Goal: Information Seeking & Learning: Check status

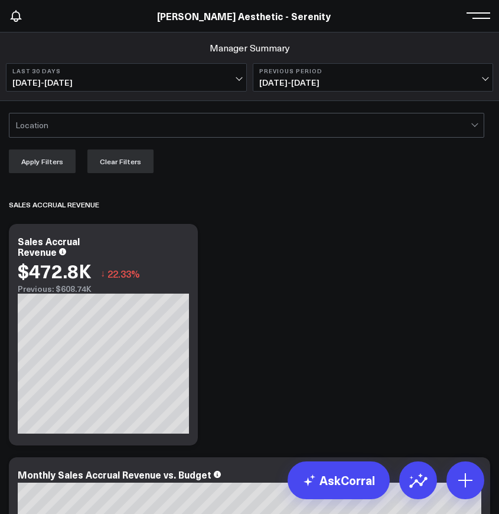
click at [64, 16] on div "[PERSON_NAME] Aesthetic - Serenity" at bounding box center [244, 15] width 488 height 13
click at [479, 15] on span at bounding box center [482, 15] width 18 height 1
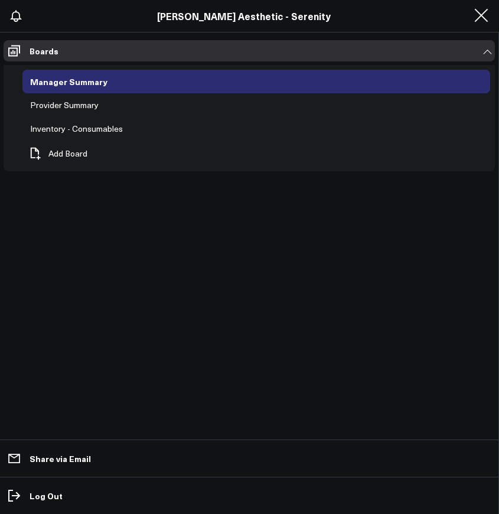
click at [89, 20] on div "[PERSON_NAME] Aesthetic - Serenity" at bounding box center [244, 15] width 488 height 13
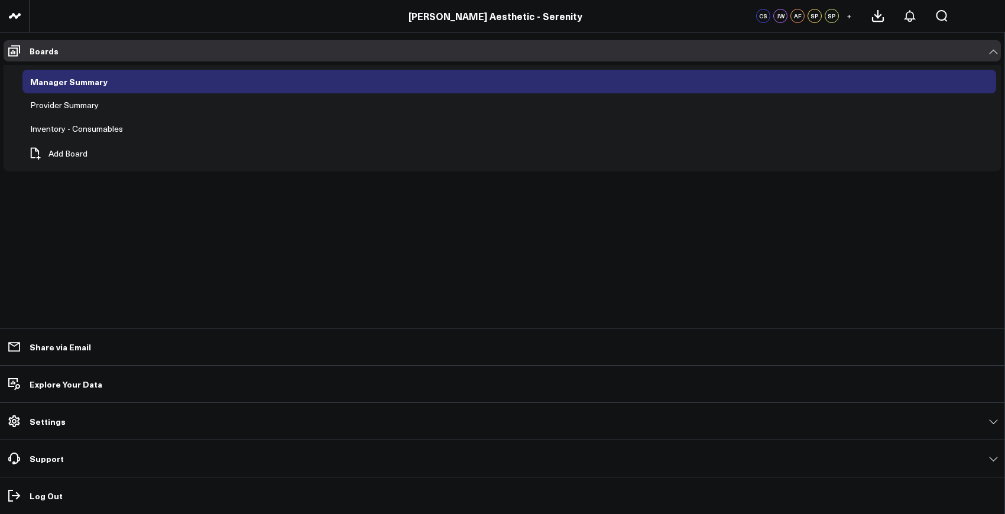
click at [1003, 51] on div "Boards Manager Summary Provider Summary Inventory - Consumables Add Board Share…" at bounding box center [502, 274] width 1005 height 482
click at [992, 55] on link "Boards" at bounding box center [502, 50] width 997 height 21
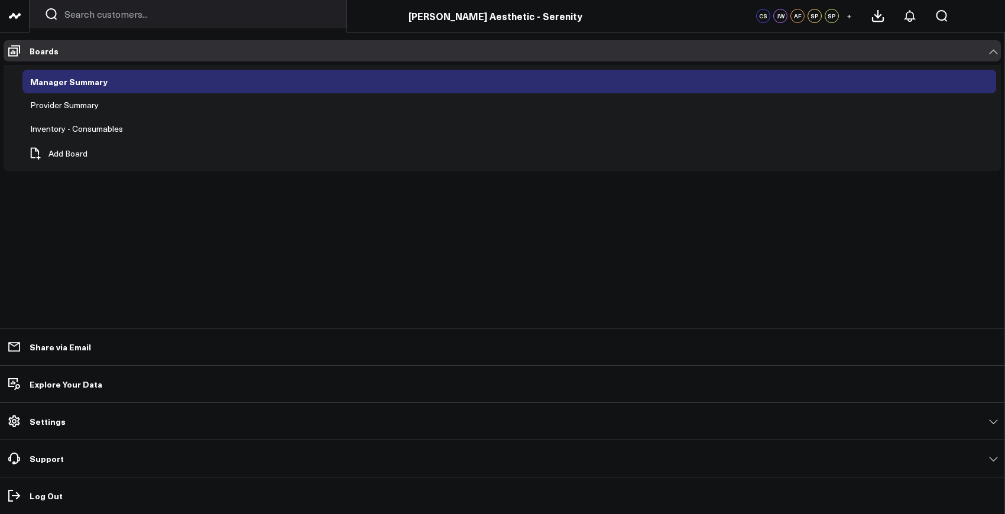
click at [16, 15] on icon at bounding box center [17, 15] width 6 height 5
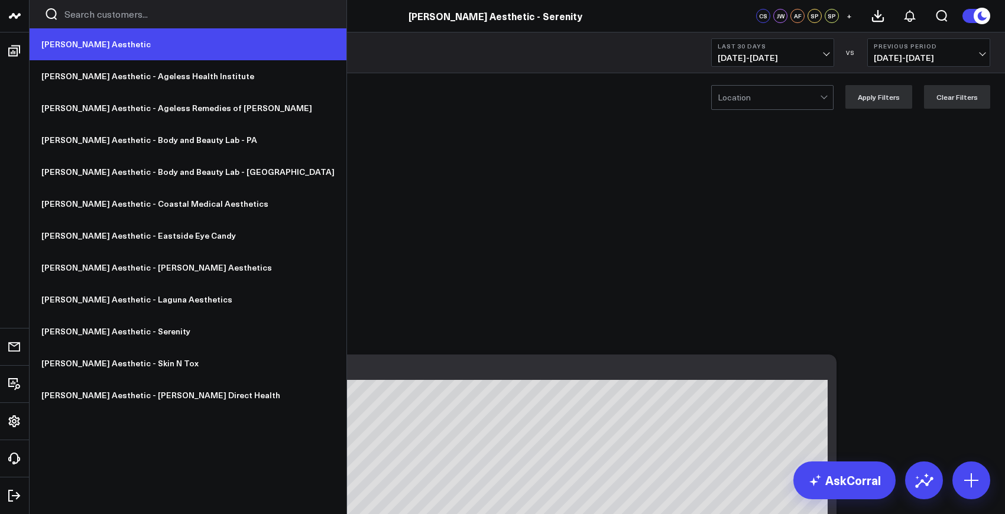
click at [76, 52] on link "[PERSON_NAME] Aesthetic" at bounding box center [188, 44] width 317 height 32
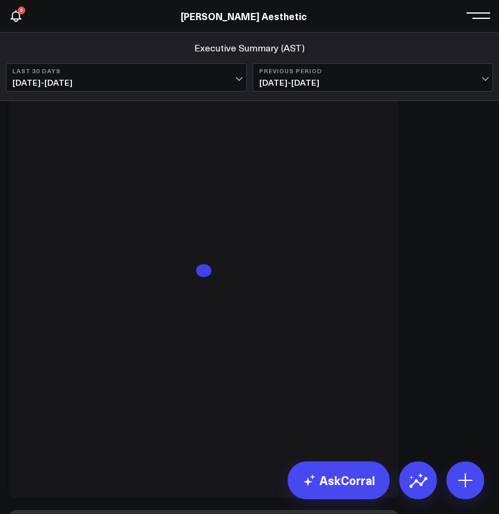
scroll to position [462, 0]
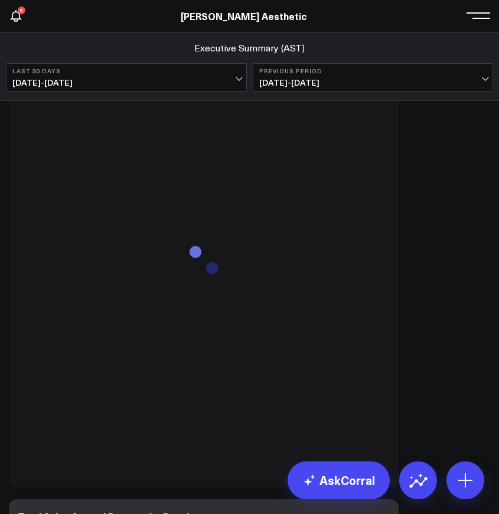
click at [387, 86] on span "08/15/25 - 09/13/25" at bounding box center [373, 82] width 228 height 9
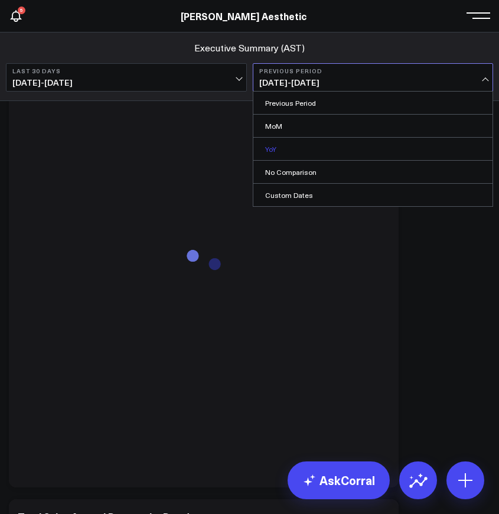
scroll to position [493, 0]
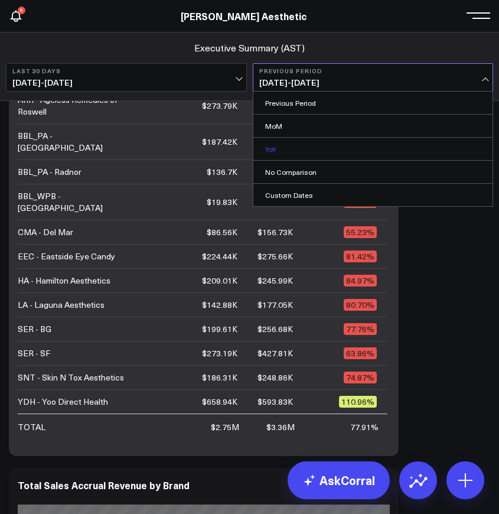
click at [325, 150] on link "YoY" at bounding box center [374, 149] width 240 height 22
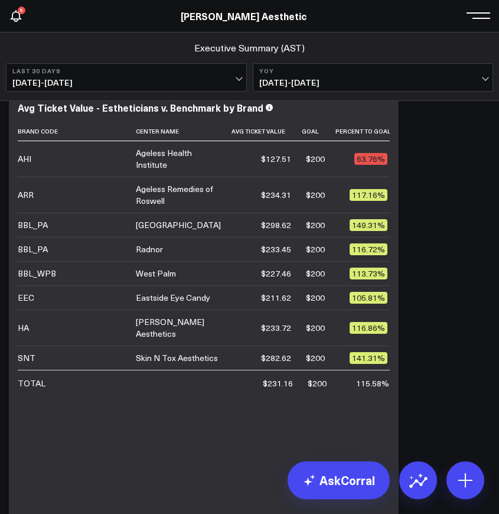
scroll to position [3938, 0]
click at [203, 84] on span "09/14/25 - 10/13/25" at bounding box center [126, 82] width 228 height 9
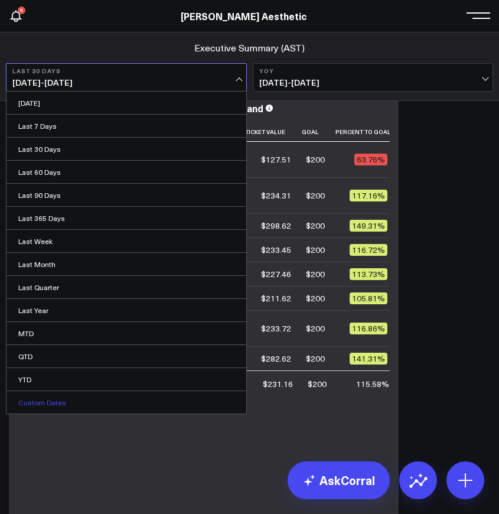
click at [44, 404] on link "Custom Dates" at bounding box center [127, 402] width 240 height 22
select select "9"
select select "2025"
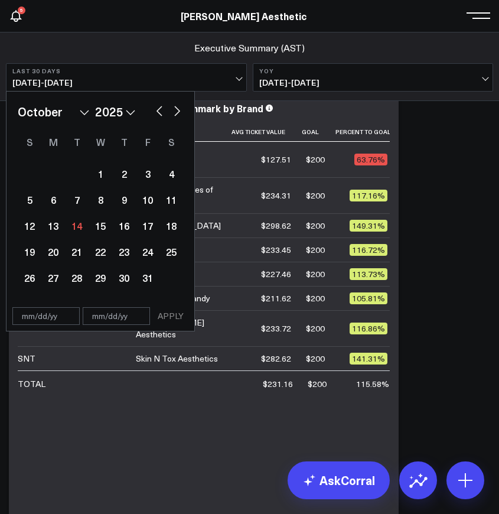
click at [109, 113] on select "2026 2025 2024 2023 2022 2021 2020 2019 2018 2017 2016 2015 2014 2013 2012 2011…" at bounding box center [115, 112] width 40 height 18
select select "9"
select select "2024"
click at [82, 171] on div "1" at bounding box center [77, 174] width 24 height 24
type input "10/01/24"
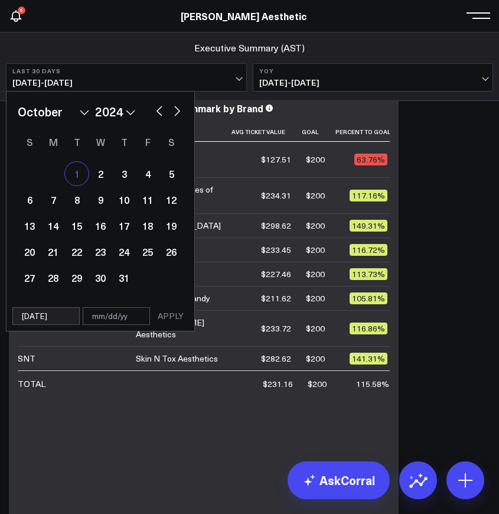
select select "9"
select select "2024"
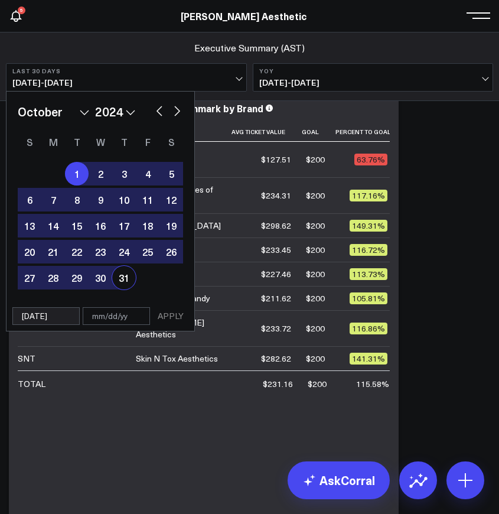
click at [119, 278] on div "31" at bounding box center [124, 278] width 24 height 24
type input "10/31/24"
select select "9"
select select "2024"
click at [168, 321] on button "APPLY" at bounding box center [170, 316] width 35 height 18
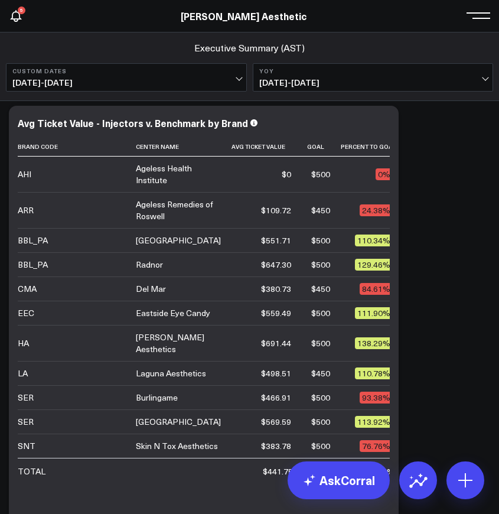
scroll to position [4392, 0]
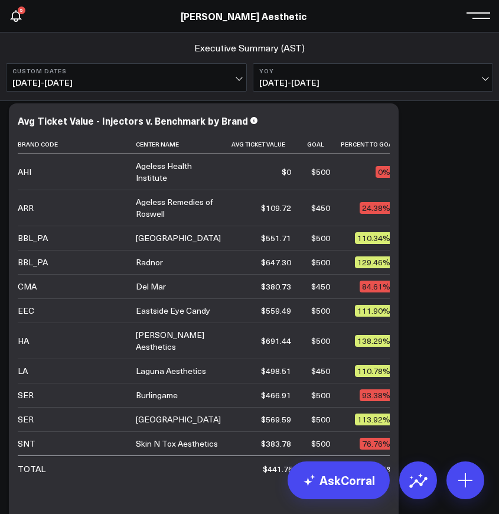
click at [160, 82] on span "10/01/24 - 10/31/24" at bounding box center [126, 82] width 228 height 9
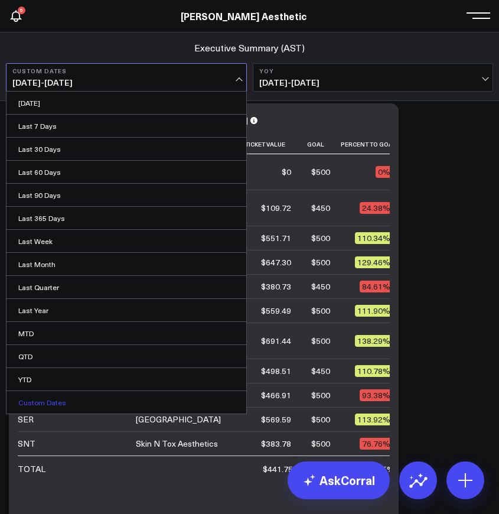
click at [51, 404] on link "Custom Dates" at bounding box center [127, 402] width 240 height 22
select select "9"
select select "2025"
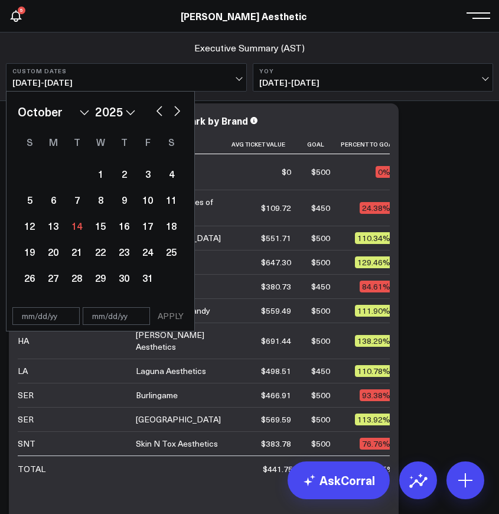
click at [154, 77] on button "Custom Dates 10/01/24 - 10/31/24" at bounding box center [126, 77] width 241 height 28
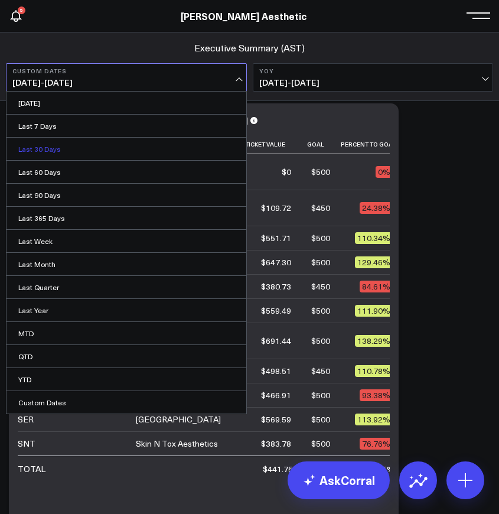
click at [74, 151] on link "Last 30 Days" at bounding box center [127, 149] width 240 height 22
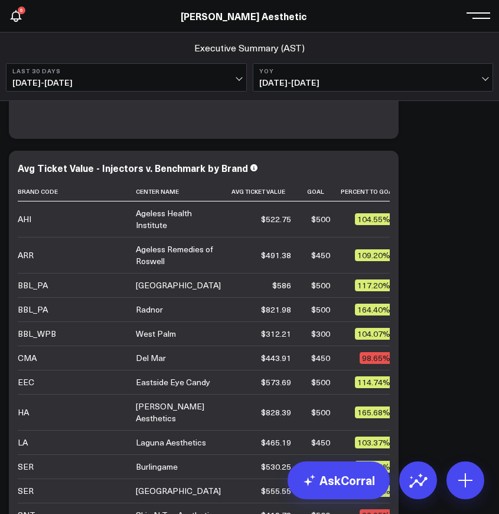
scroll to position [4346, 0]
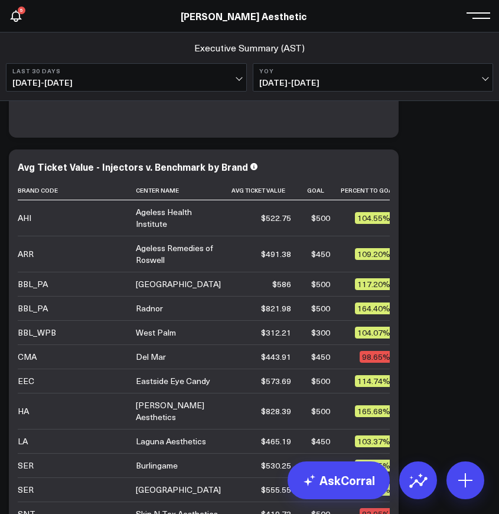
click at [189, 75] on button "Last 30 Days 09/14/25 - 10/13/25" at bounding box center [126, 77] width 241 height 28
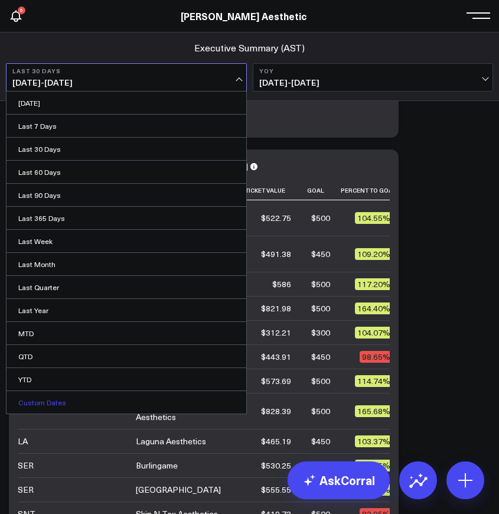
click at [54, 402] on link "Custom Dates" at bounding box center [127, 402] width 240 height 22
select select "9"
select select "2025"
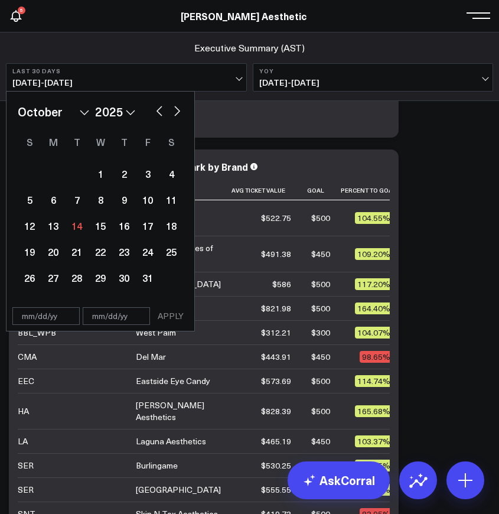
click at [106, 113] on select "2026 2025 2024 2023 2022 2021 2020 2019 2018 2017 2016 2015 2014 2013 2012 2011…" at bounding box center [115, 112] width 40 height 18
select select "9"
select select "2024"
click at [102, 180] on div "2" at bounding box center [101, 174] width 24 height 24
type input "10/02/24"
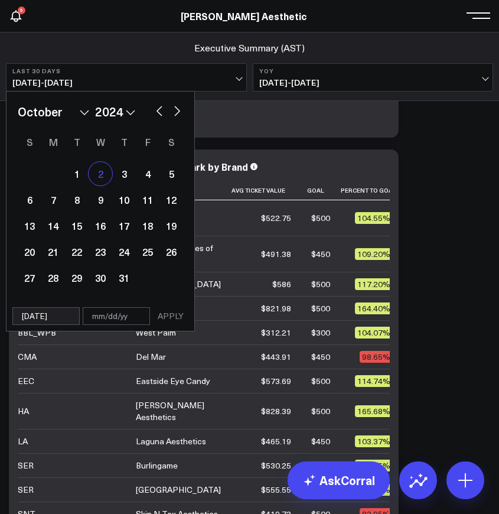
select select "9"
select select "2024"
click at [75, 180] on div "1" at bounding box center [77, 174] width 24 height 24
type input "10/01/24"
type input "10/02/24"
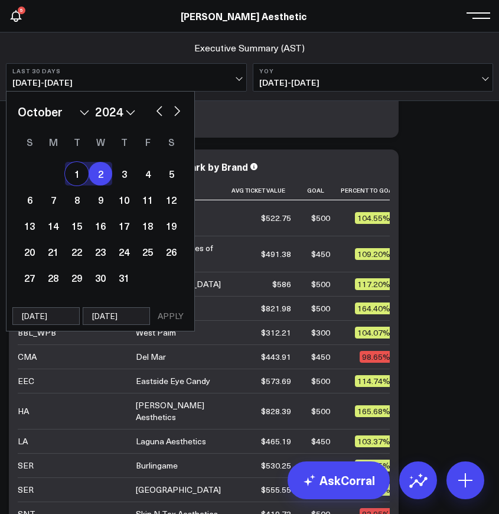
select select "9"
select select "2024"
click at [75, 176] on div "1" at bounding box center [77, 174] width 24 height 24
select select "9"
select select "2024"
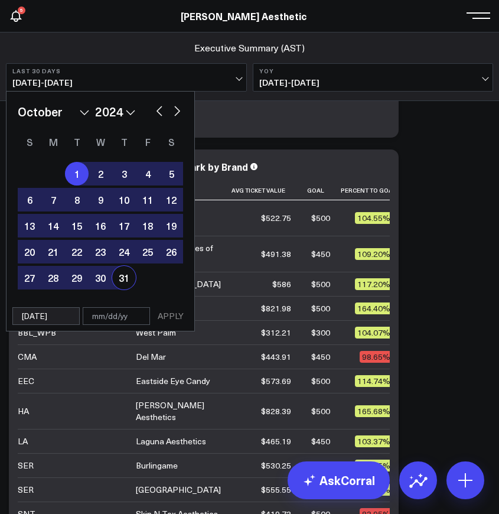
click at [121, 278] on div "31" at bounding box center [124, 278] width 24 height 24
type input "10/31/24"
select select "9"
select select "2024"
click at [165, 313] on button "APPLY" at bounding box center [170, 316] width 35 height 18
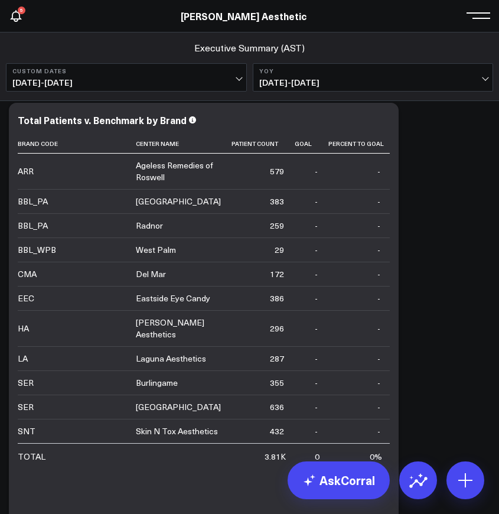
scroll to position [4867, 0]
